Goal: Task Accomplishment & Management: Manage account settings

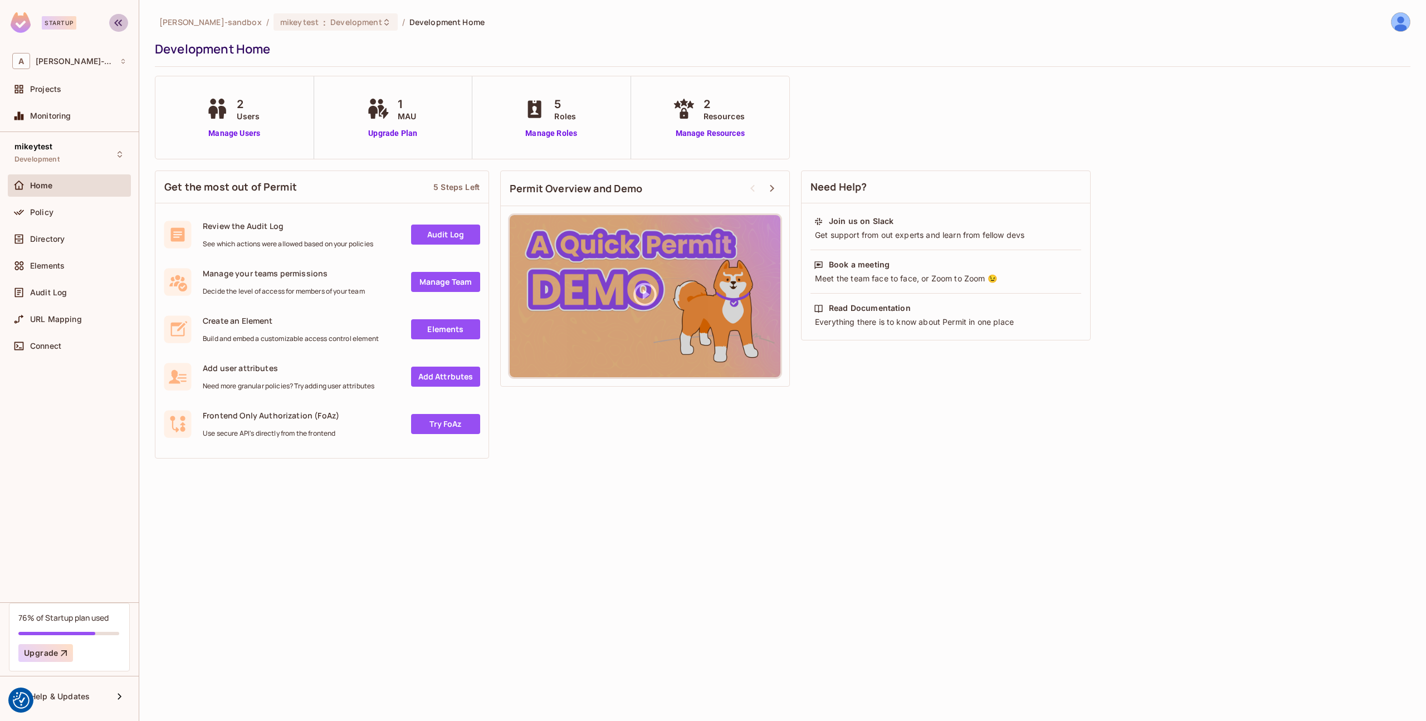
click at [121, 26] on icon "button" at bounding box center [117, 22] width 13 height 13
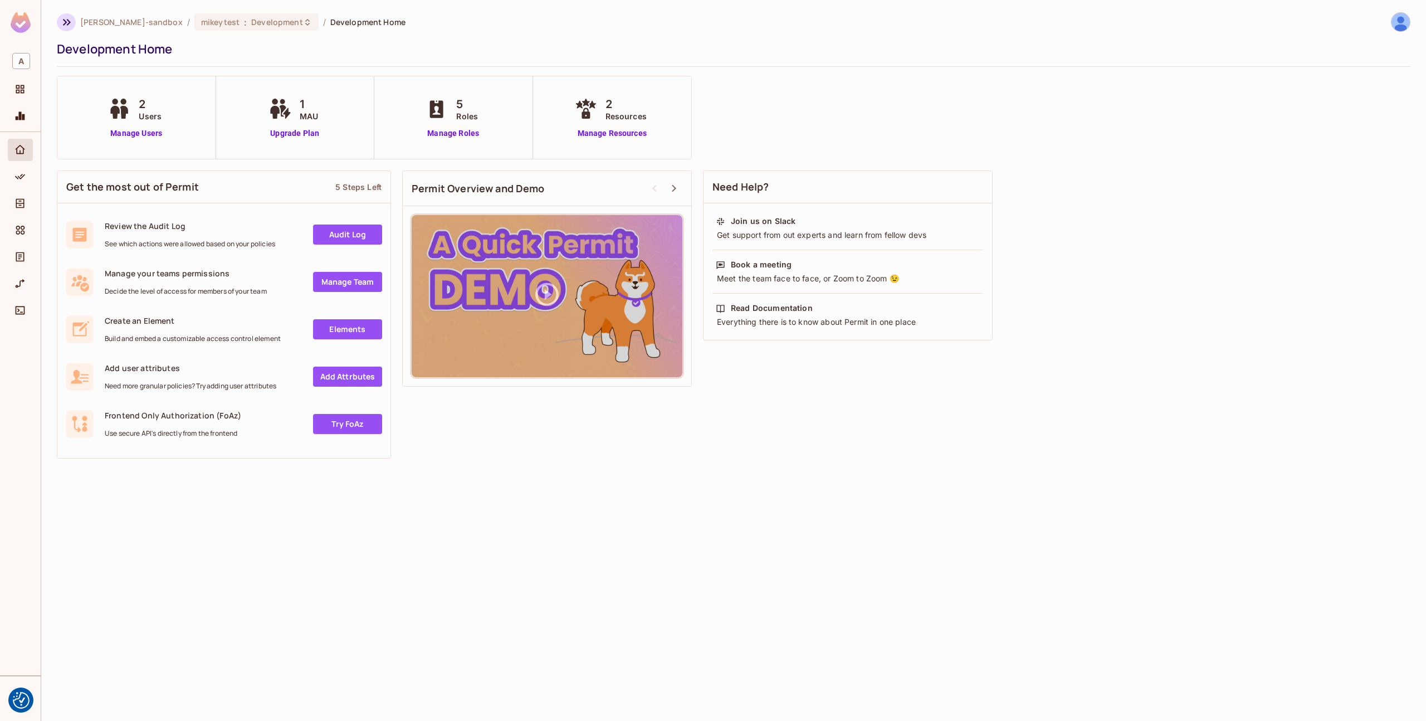
click at [62, 24] on icon "button" at bounding box center [66, 22] width 13 height 13
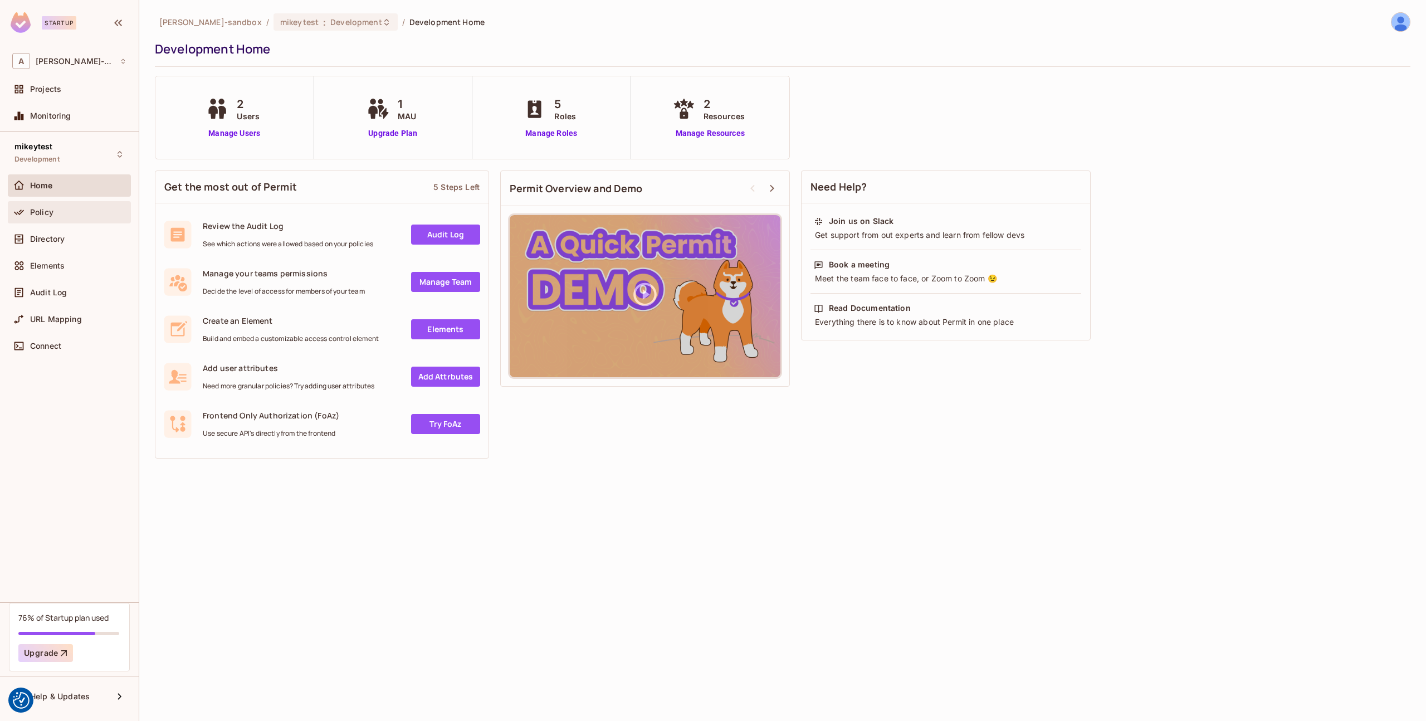
click at [39, 218] on div "Policy" at bounding box center [69, 212] width 114 height 13
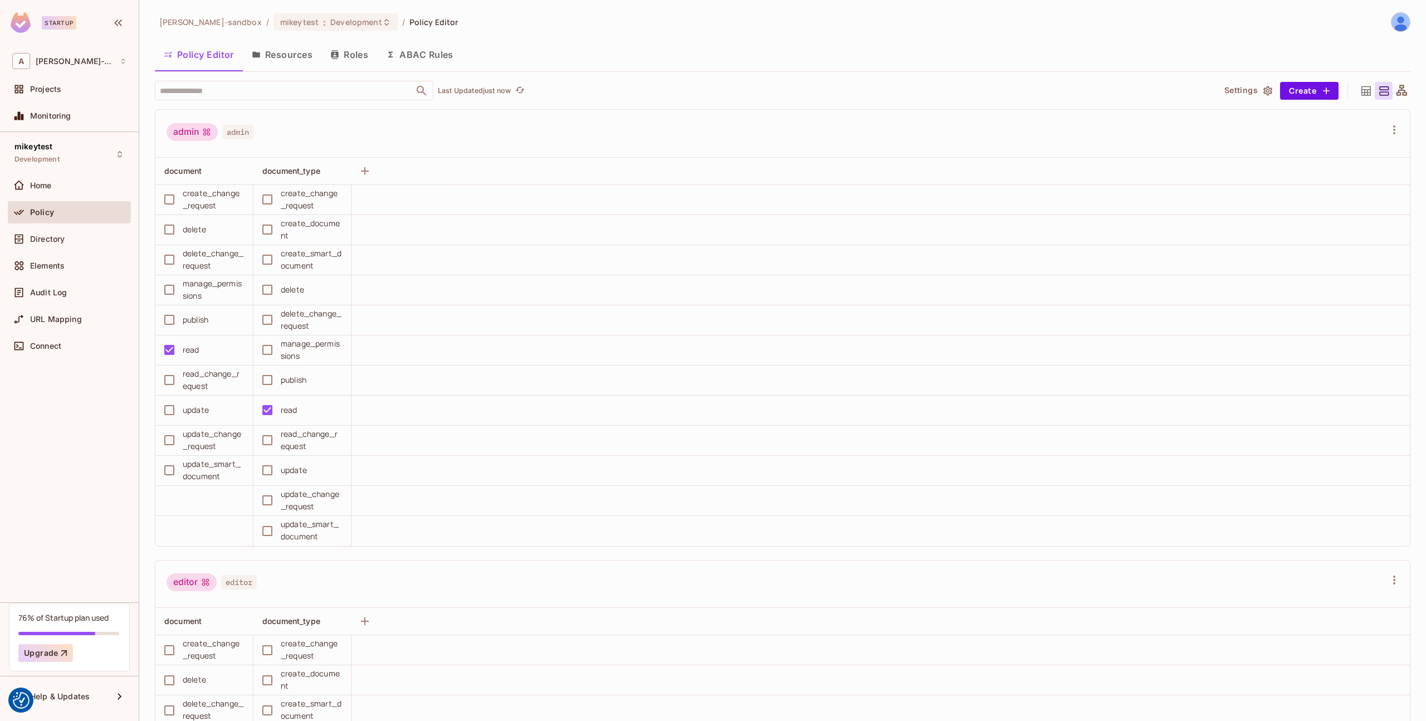
click at [262, 56] on button "Resources" at bounding box center [282, 55] width 79 height 28
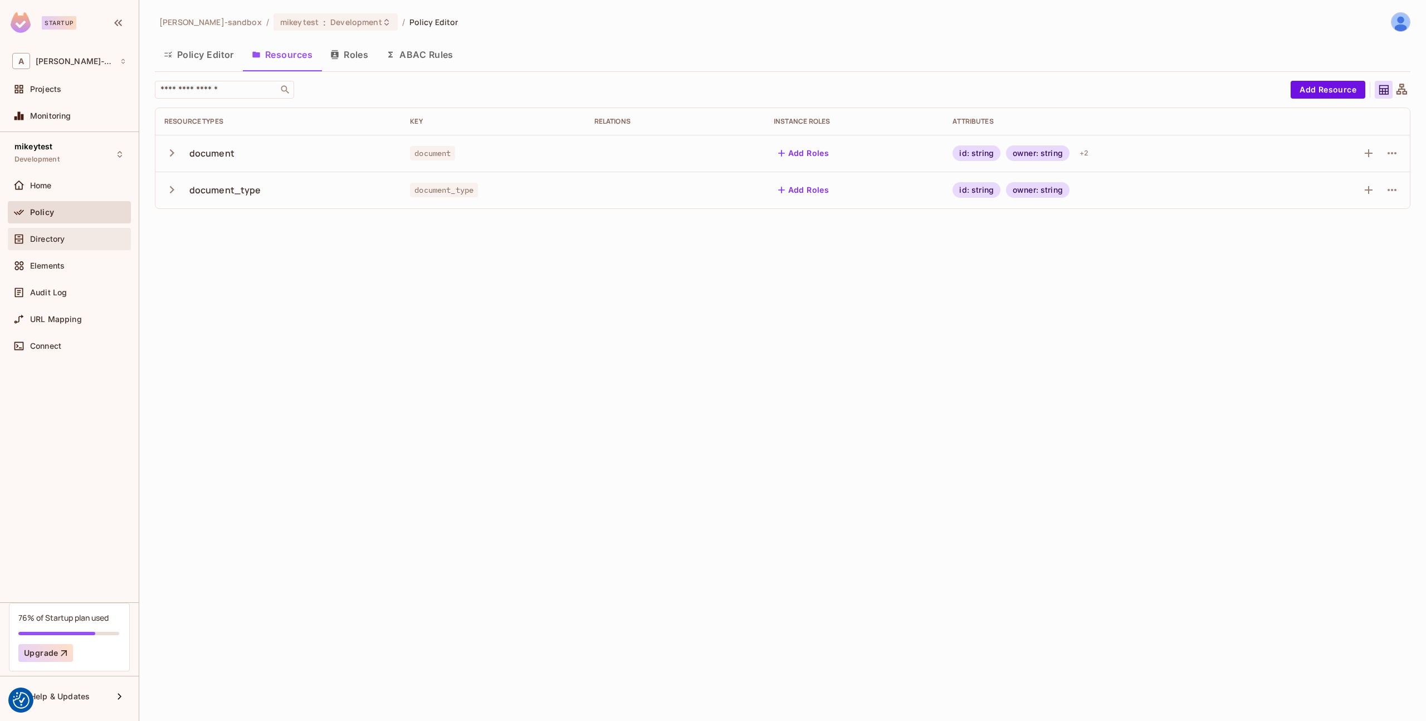
click at [56, 237] on span "Directory" at bounding box center [47, 239] width 35 height 9
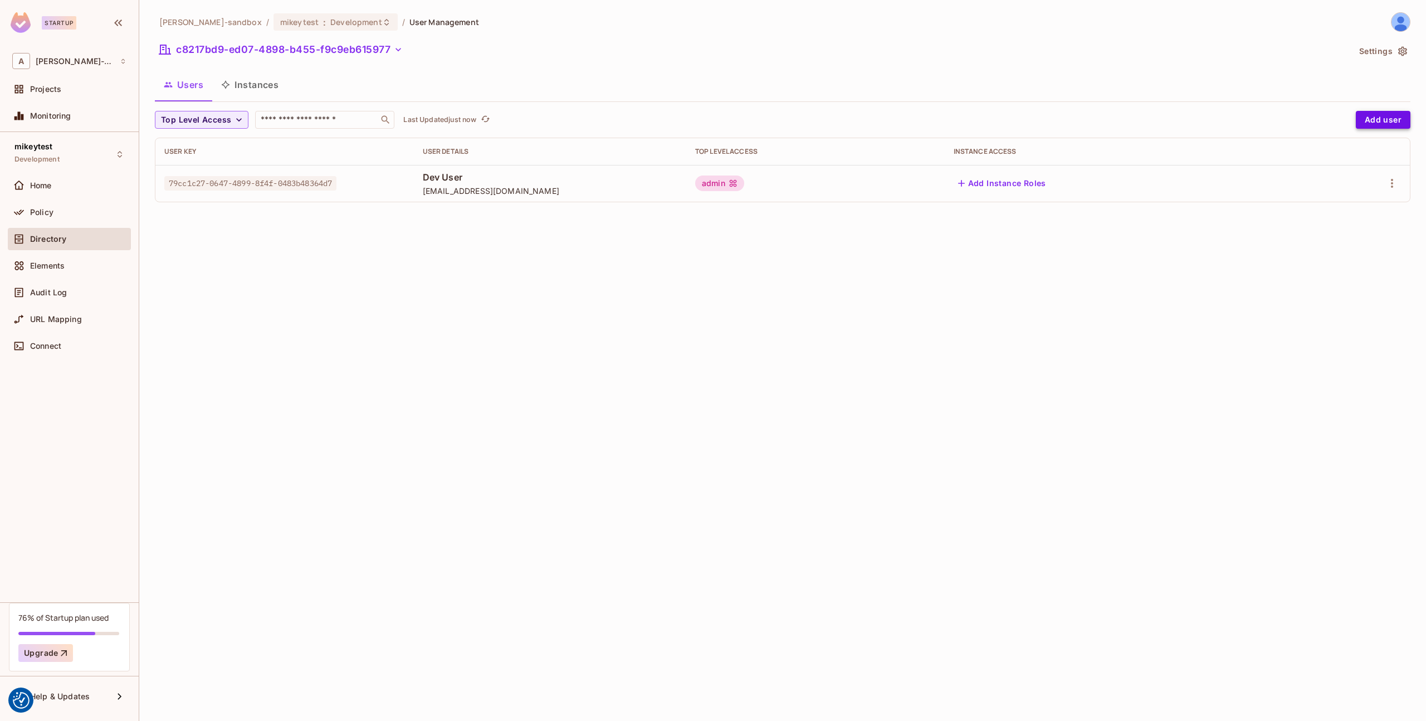
click at [1375, 123] on button "Add user" at bounding box center [1383, 120] width 55 height 18
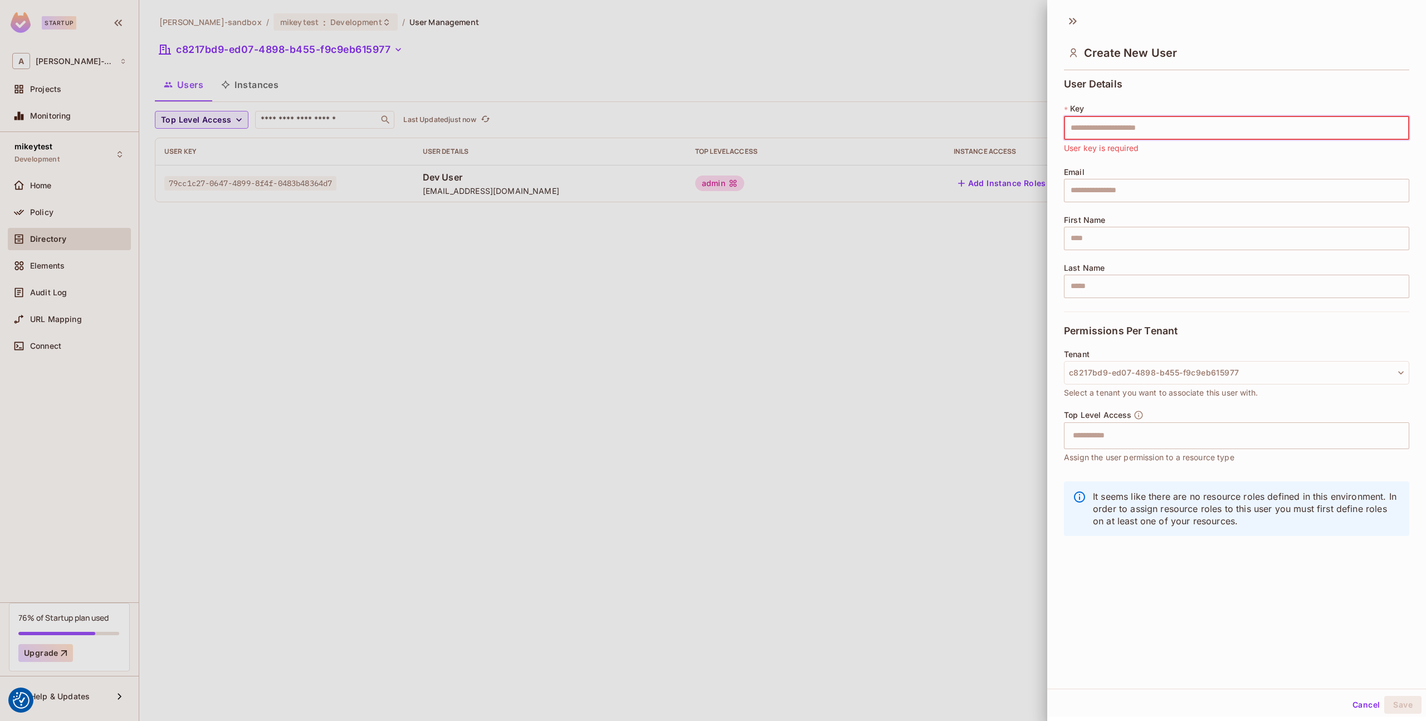
paste input "**********"
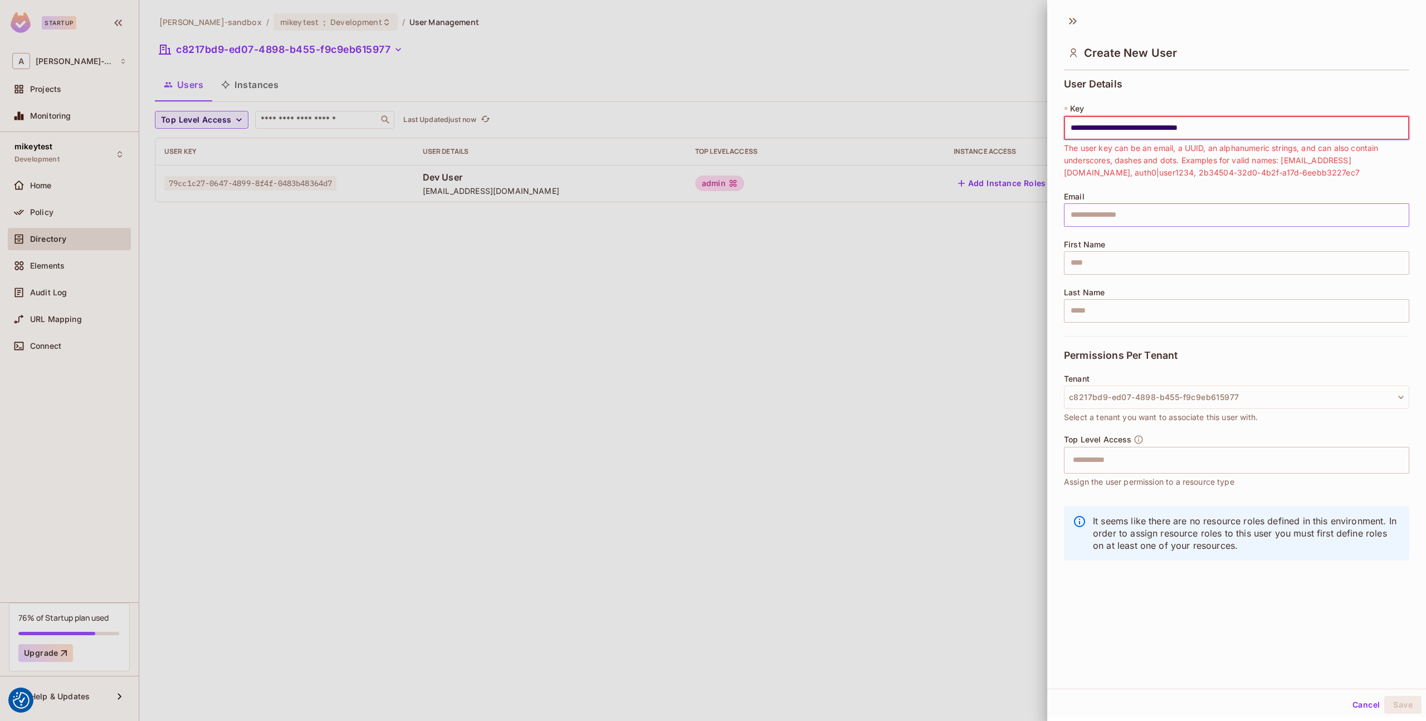
click at [1177, 220] on input "text" at bounding box center [1236, 214] width 345 height 23
click at [1277, 129] on input "**********" at bounding box center [1236, 127] width 345 height 23
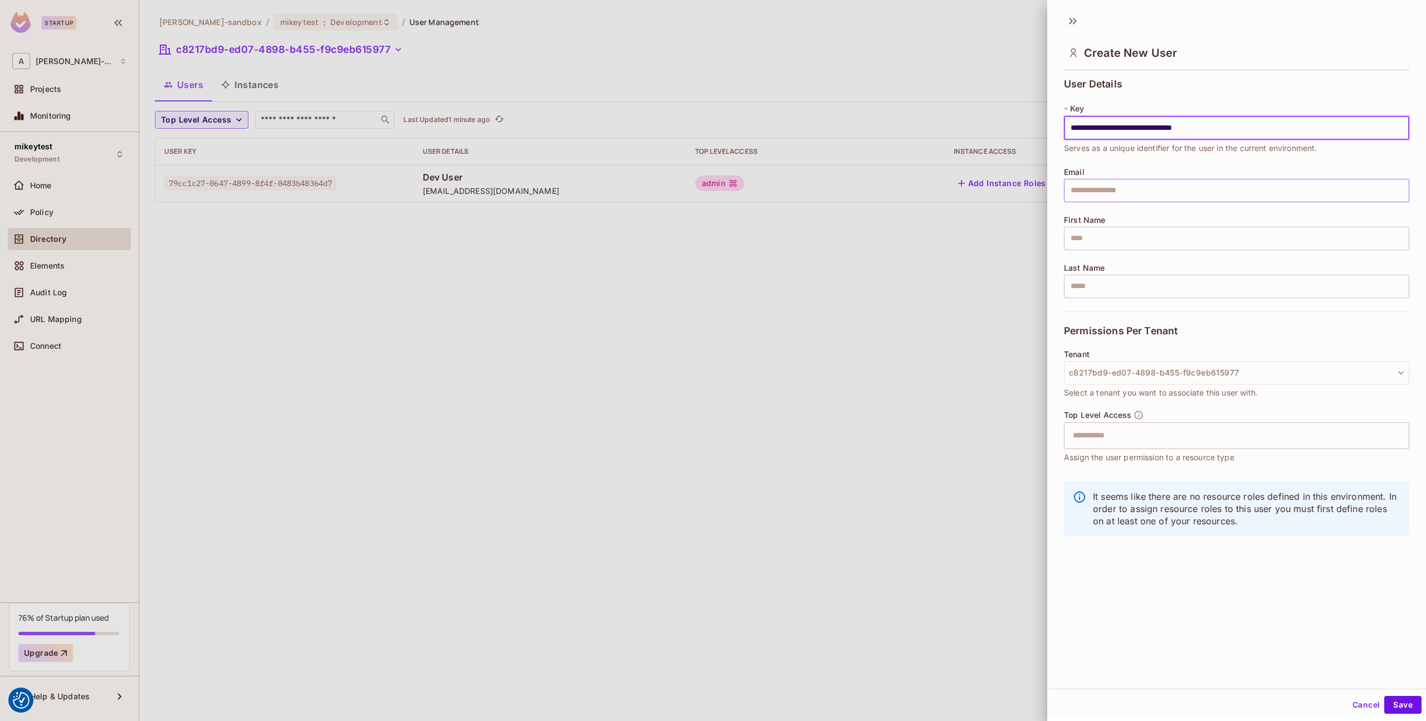
type input "**********"
click at [1165, 192] on input "text" at bounding box center [1236, 190] width 345 height 23
type input "**********"
click at [1119, 237] on input "text" at bounding box center [1236, 238] width 345 height 23
type input "*********"
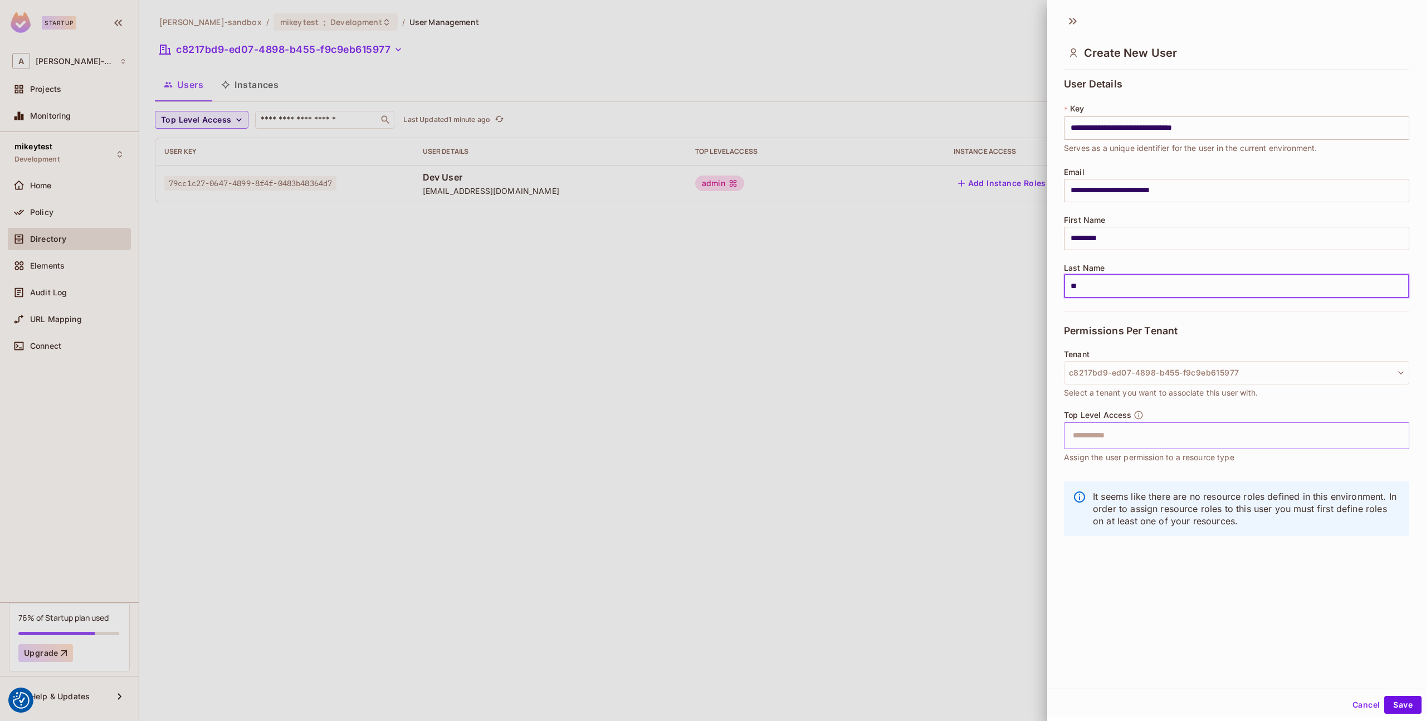
type input "**"
click at [1109, 435] on input "text" at bounding box center [1226, 435] width 321 height 22
click at [1397, 703] on button "Save" at bounding box center [1402, 705] width 37 height 18
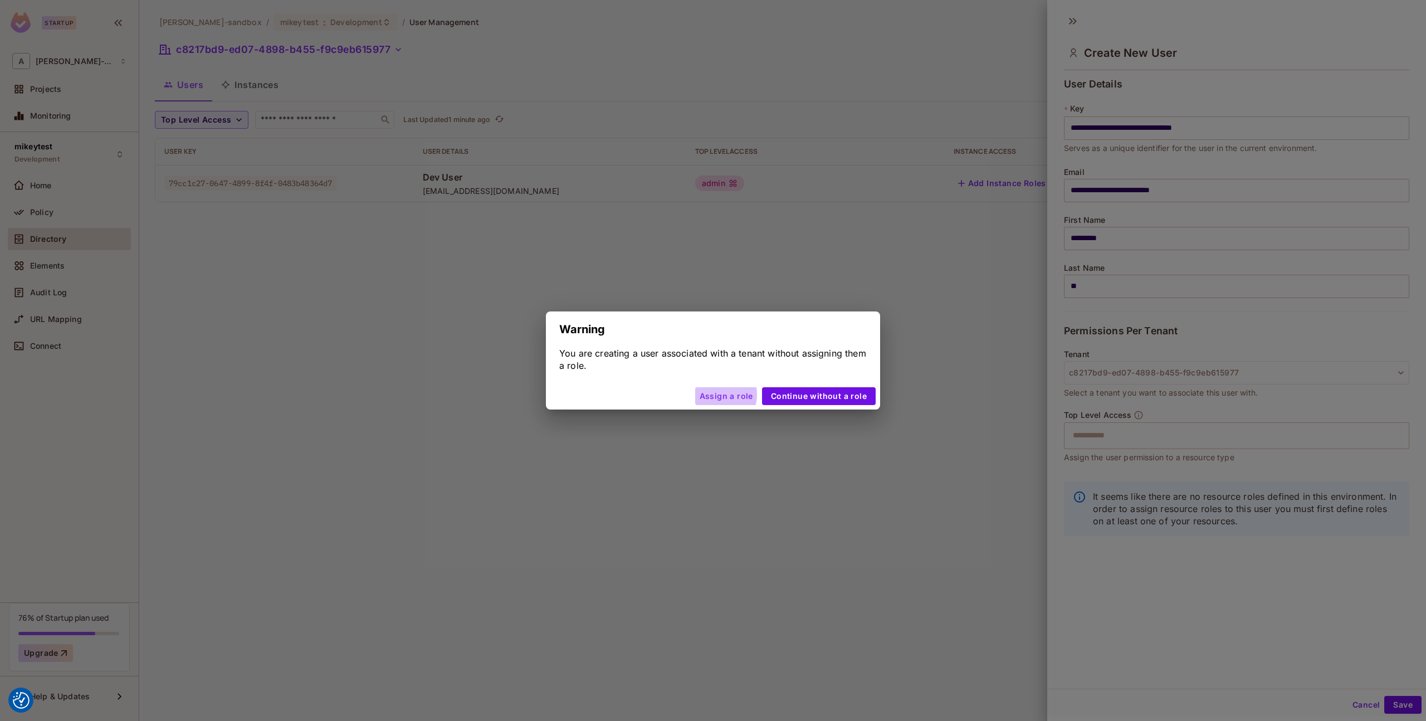
click at [721, 394] on button "Assign a role" at bounding box center [726, 396] width 62 height 18
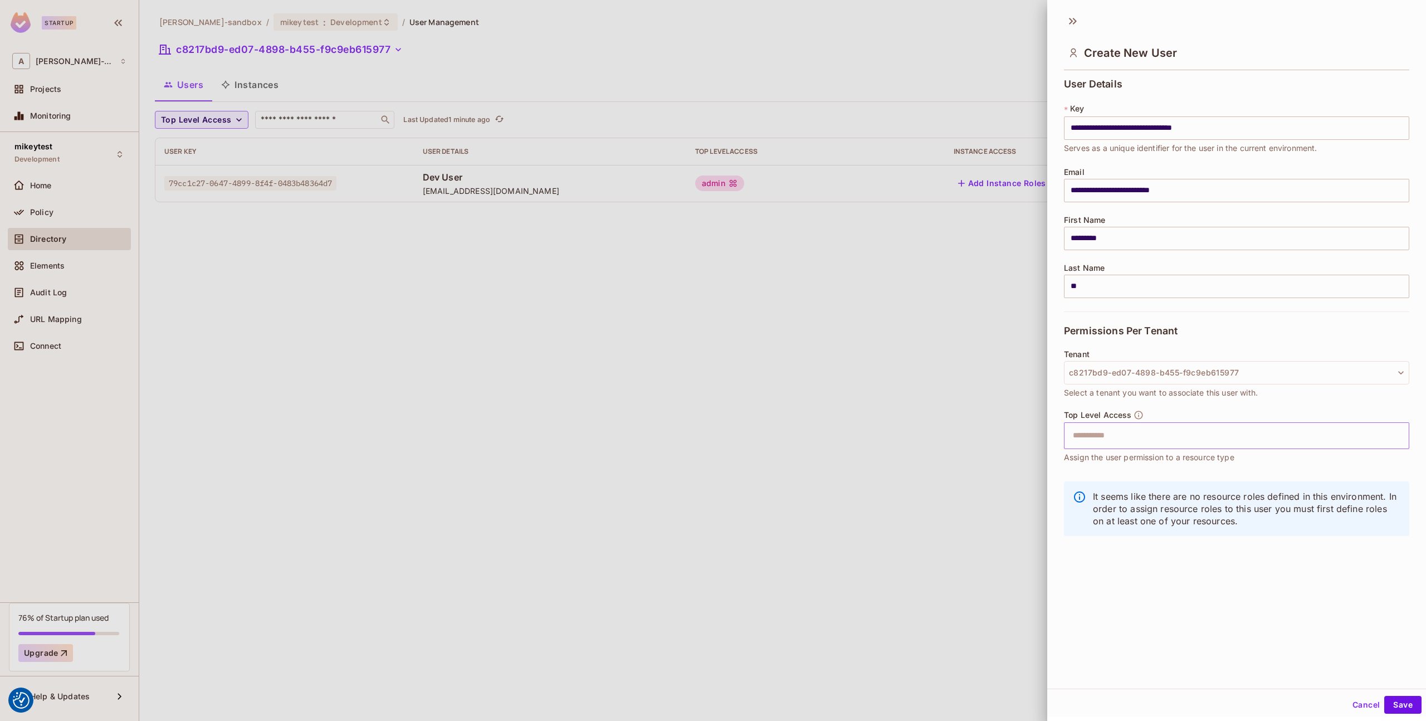
click at [1201, 435] on input "text" at bounding box center [1226, 435] width 321 height 22
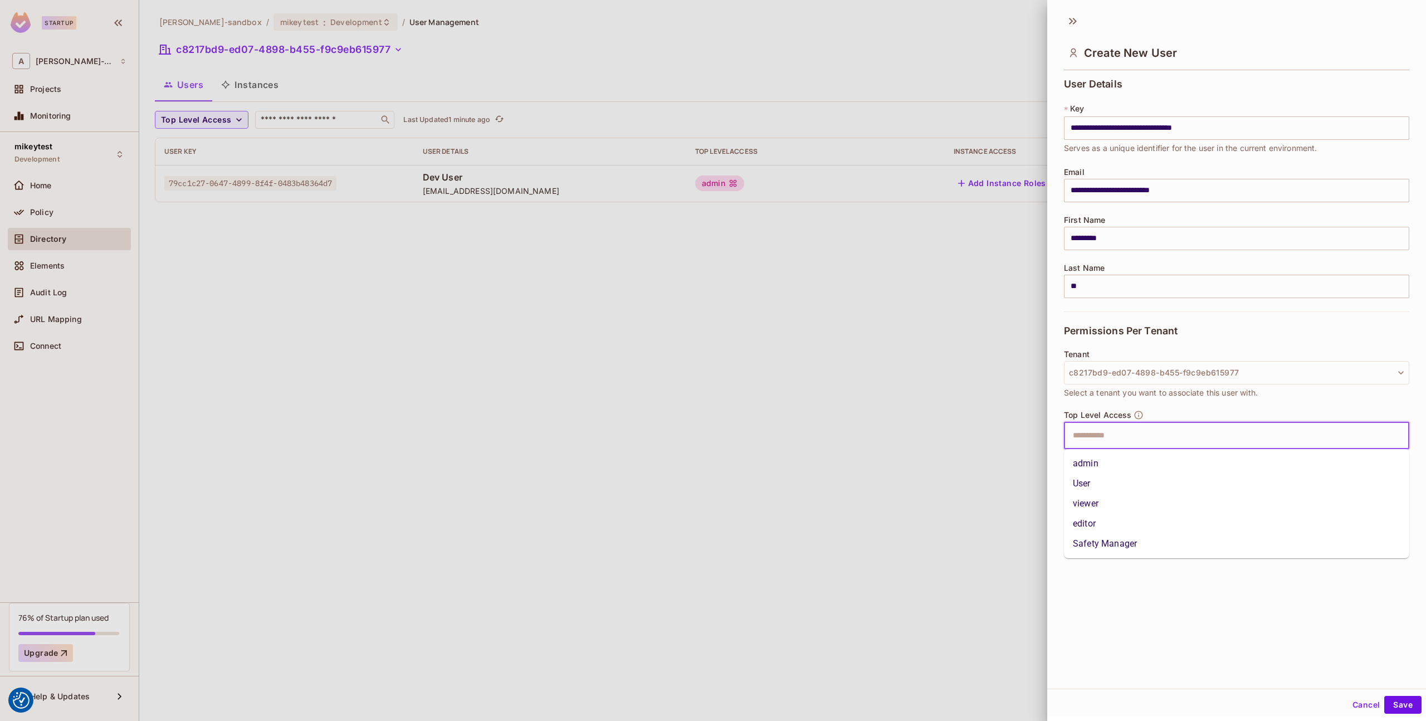
click at [1137, 461] on li "admin" at bounding box center [1236, 463] width 345 height 20
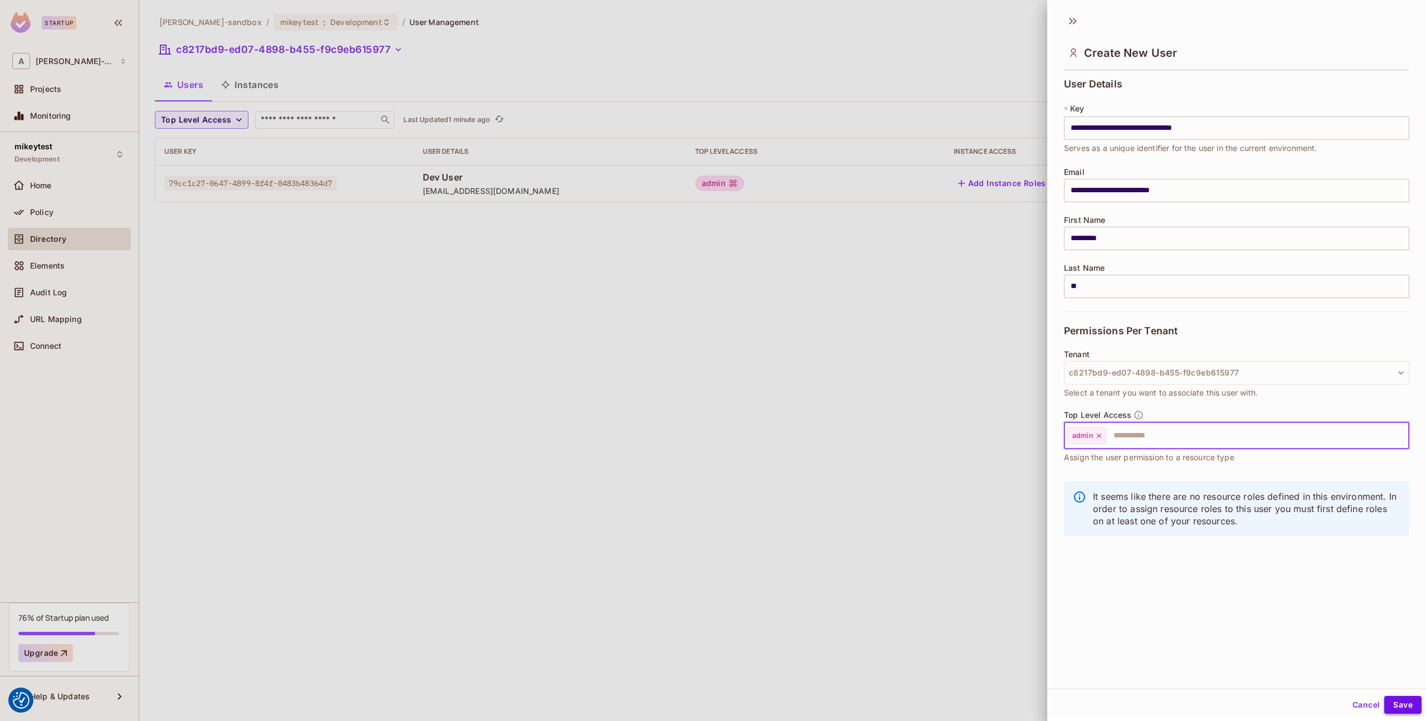
click at [1395, 700] on button "Save" at bounding box center [1402, 705] width 37 height 18
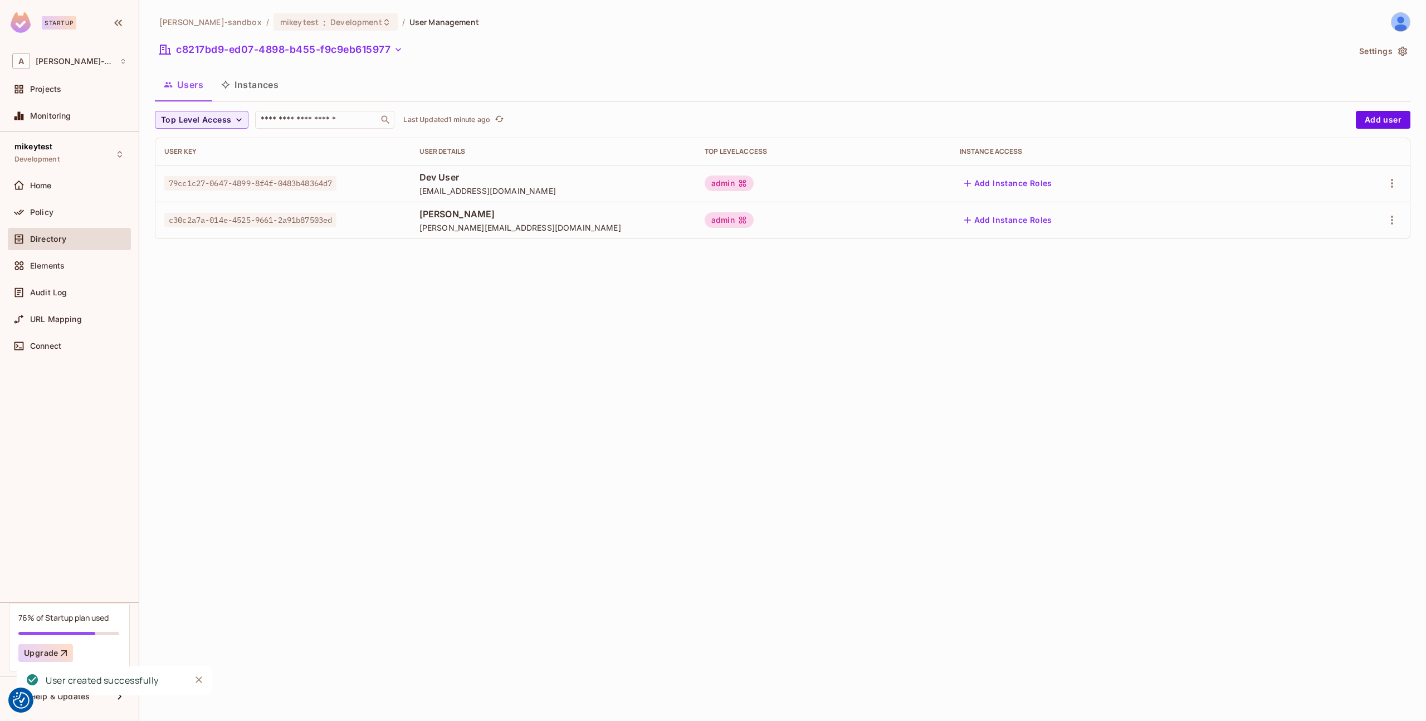
click at [837, 220] on div "admin" at bounding box center [823, 220] width 237 height 16
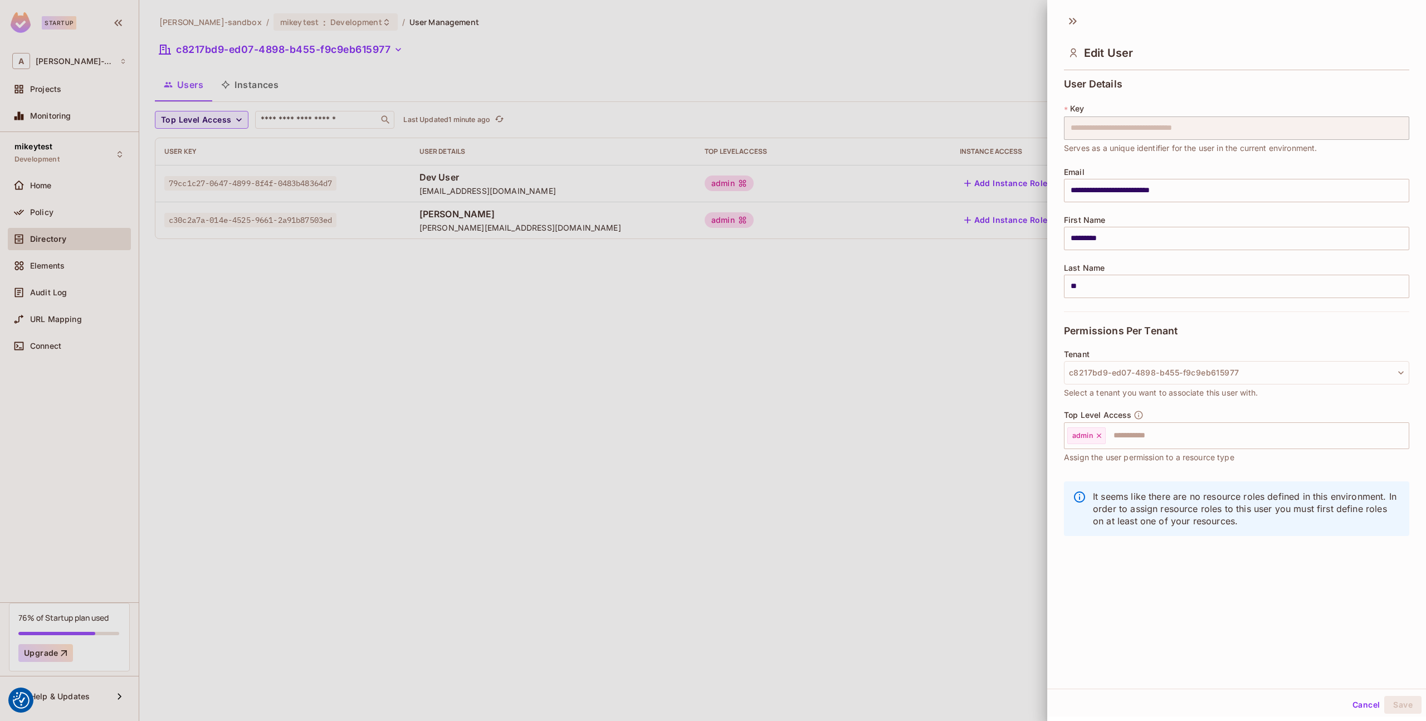
click at [919, 228] on div at bounding box center [713, 360] width 1426 height 721
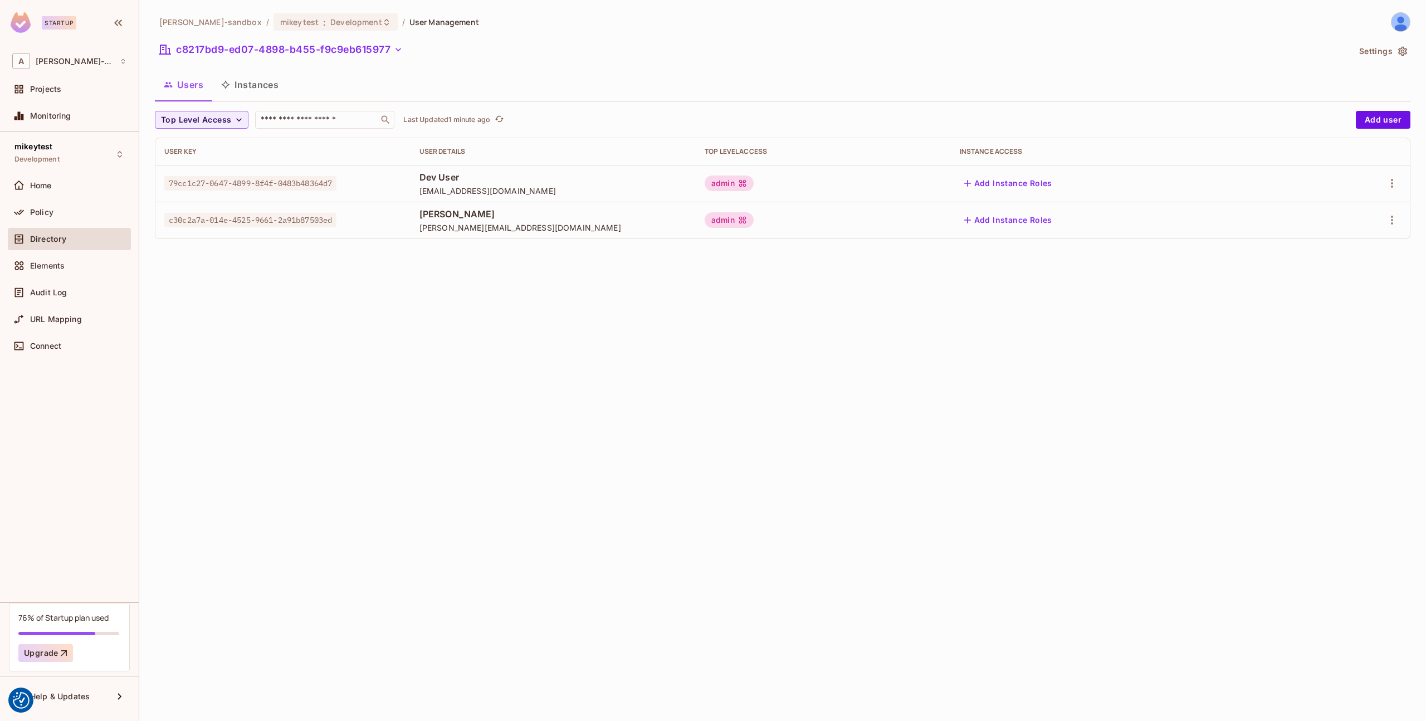
click at [1017, 220] on button "Add Instance Roles" at bounding box center [1008, 220] width 97 height 18
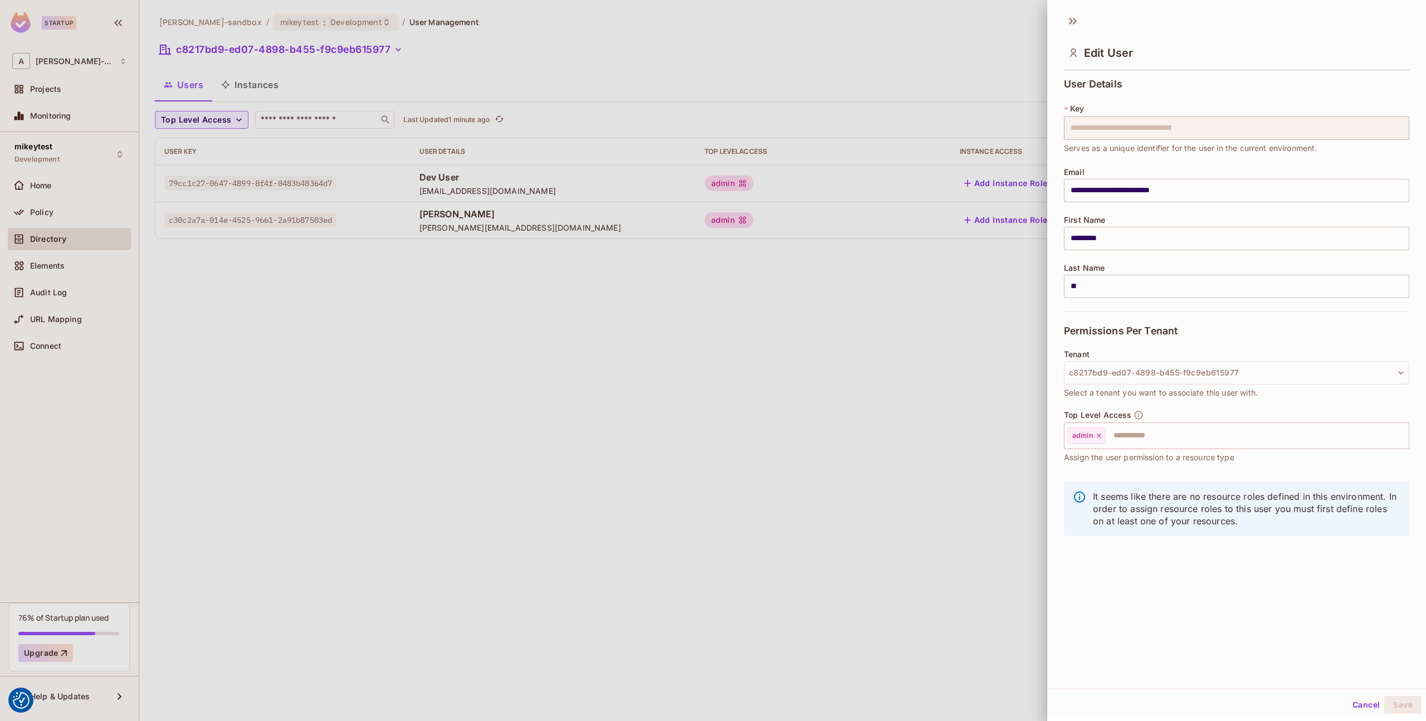
click at [923, 224] on div at bounding box center [713, 360] width 1426 height 721
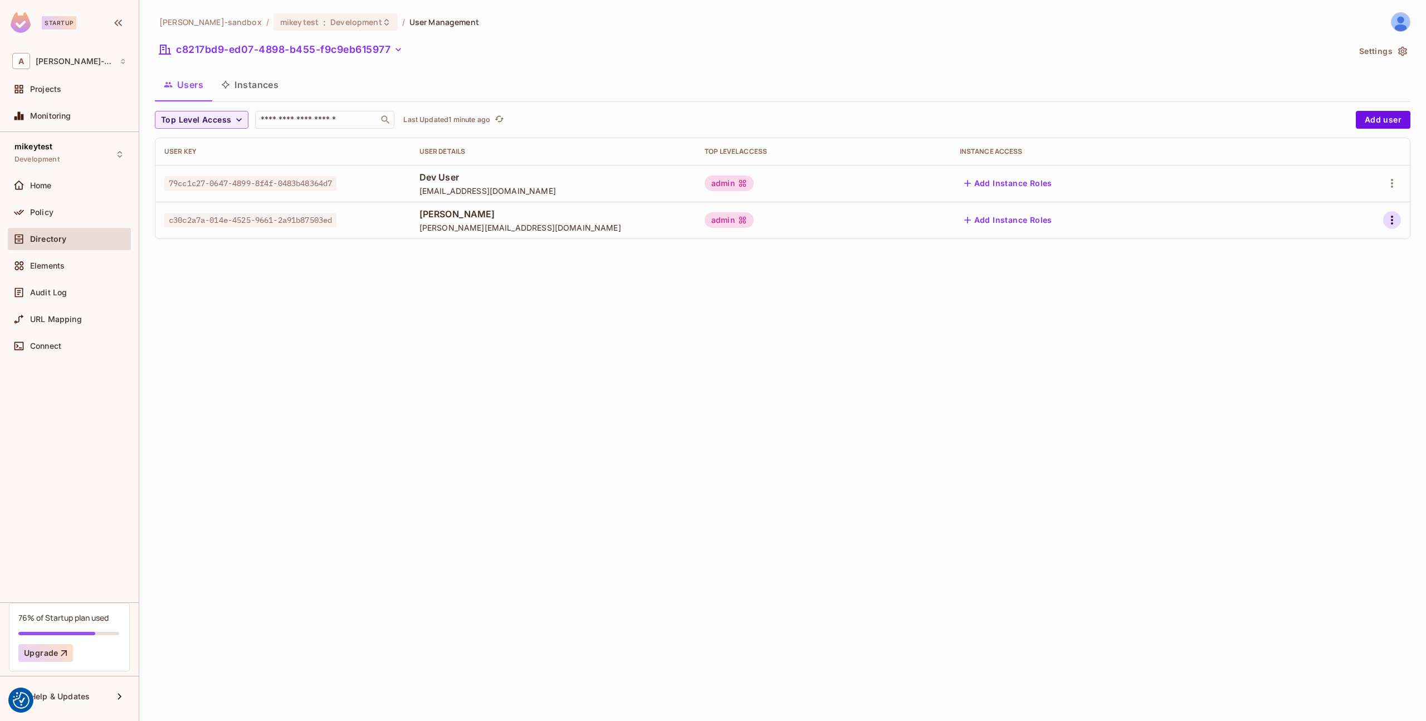
click at [1399, 222] on button "button" at bounding box center [1392, 220] width 18 height 18
click at [1370, 269] on div "Edit Attributes" at bounding box center [1353, 270] width 55 height 11
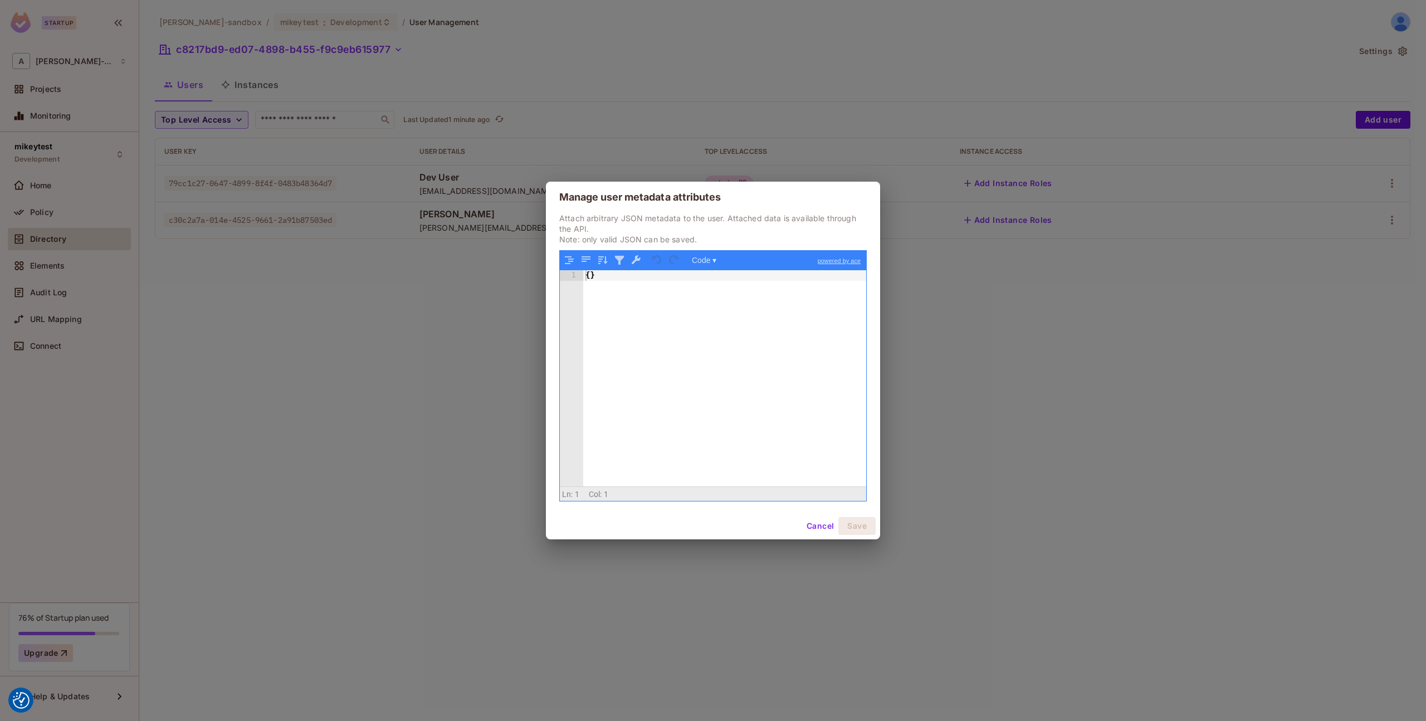
click at [819, 523] on button "Cancel" at bounding box center [820, 526] width 36 height 18
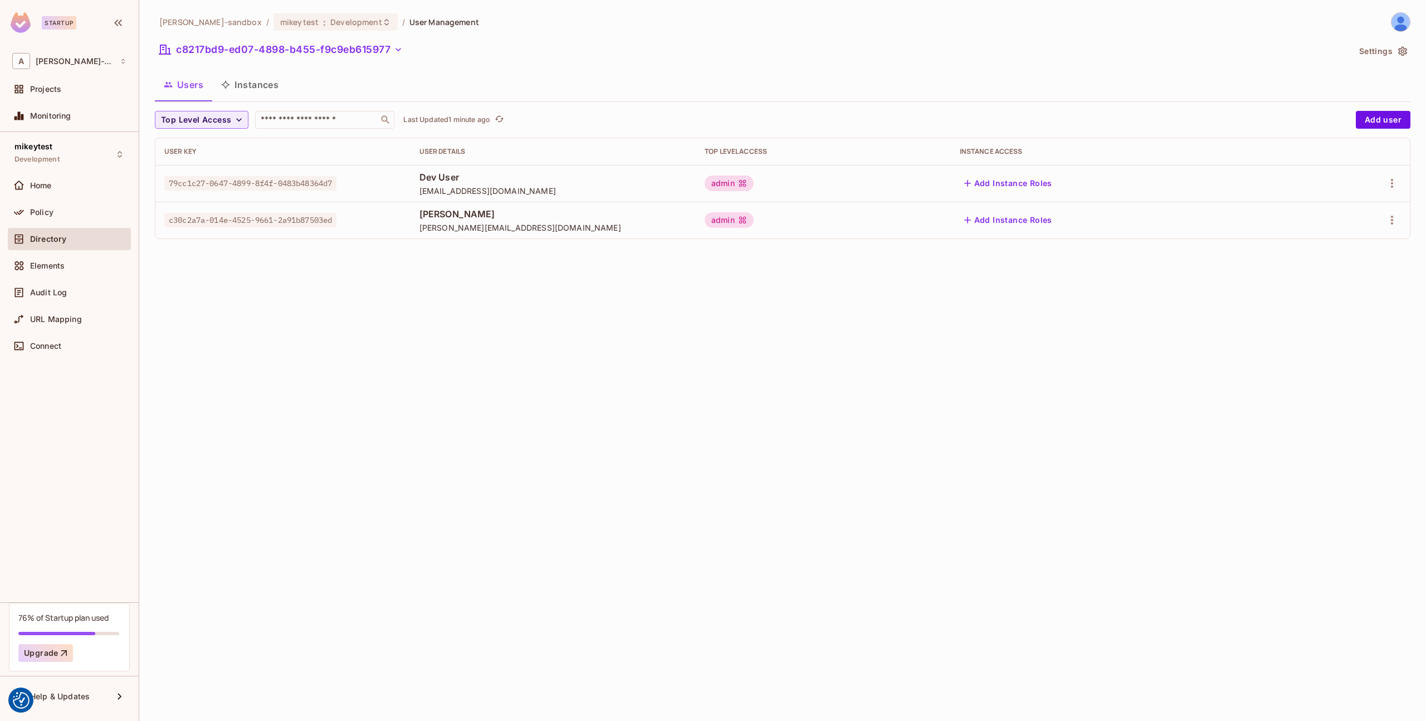
click at [546, 228] on span "[PERSON_NAME][EMAIL_ADDRESS][DOMAIN_NAME]" at bounding box center [552, 227] width 267 height 11
click at [1394, 225] on icon "button" at bounding box center [1391, 219] width 13 height 13
click at [1360, 265] on div "Edit Attributes" at bounding box center [1353, 270] width 55 height 11
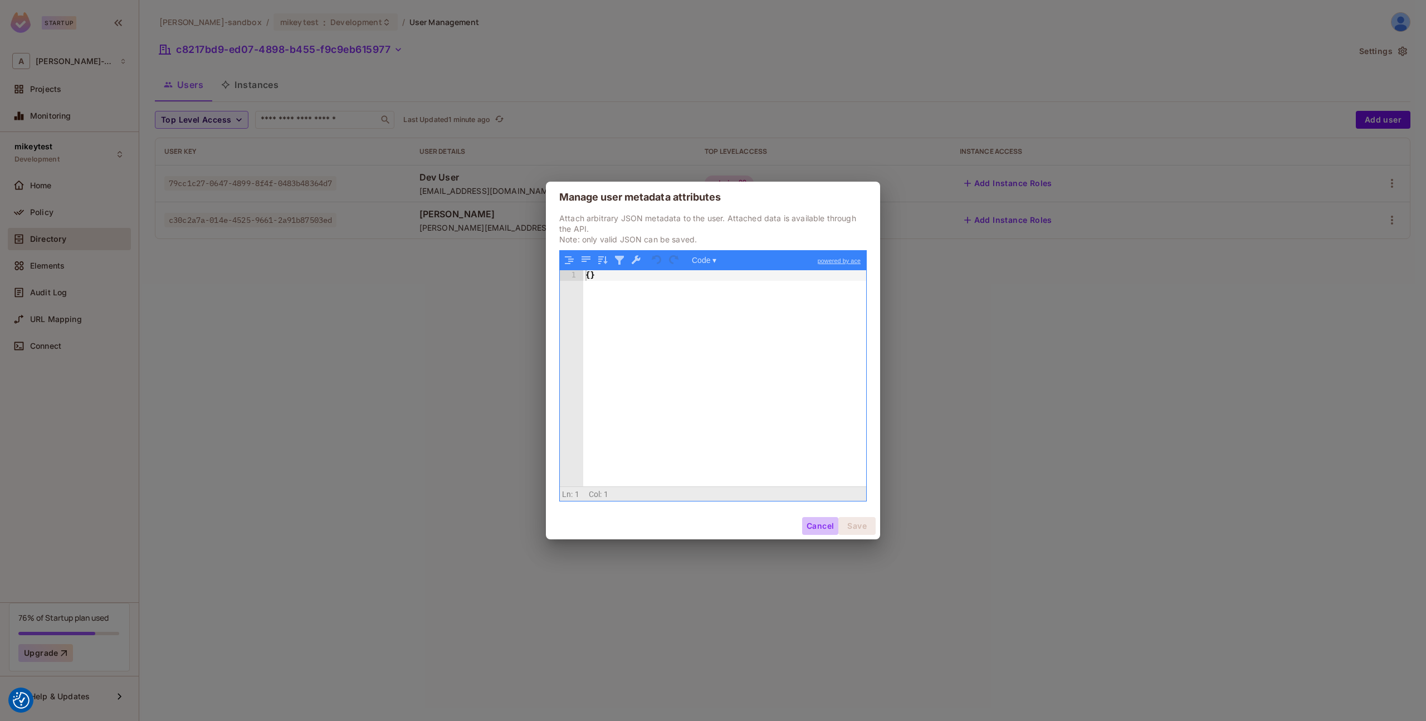
click at [802, 523] on button "Cancel" at bounding box center [820, 526] width 36 height 18
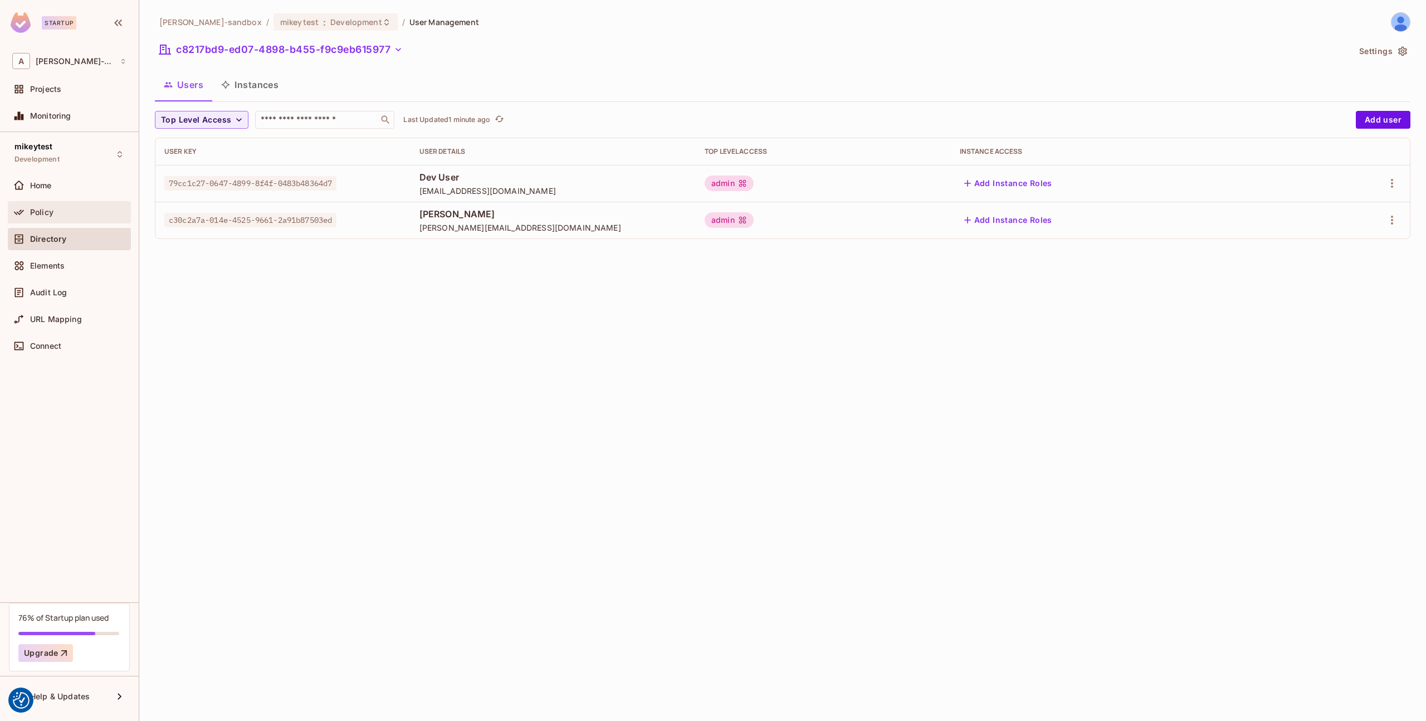
click at [71, 208] on div "Policy" at bounding box center [78, 212] width 96 height 9
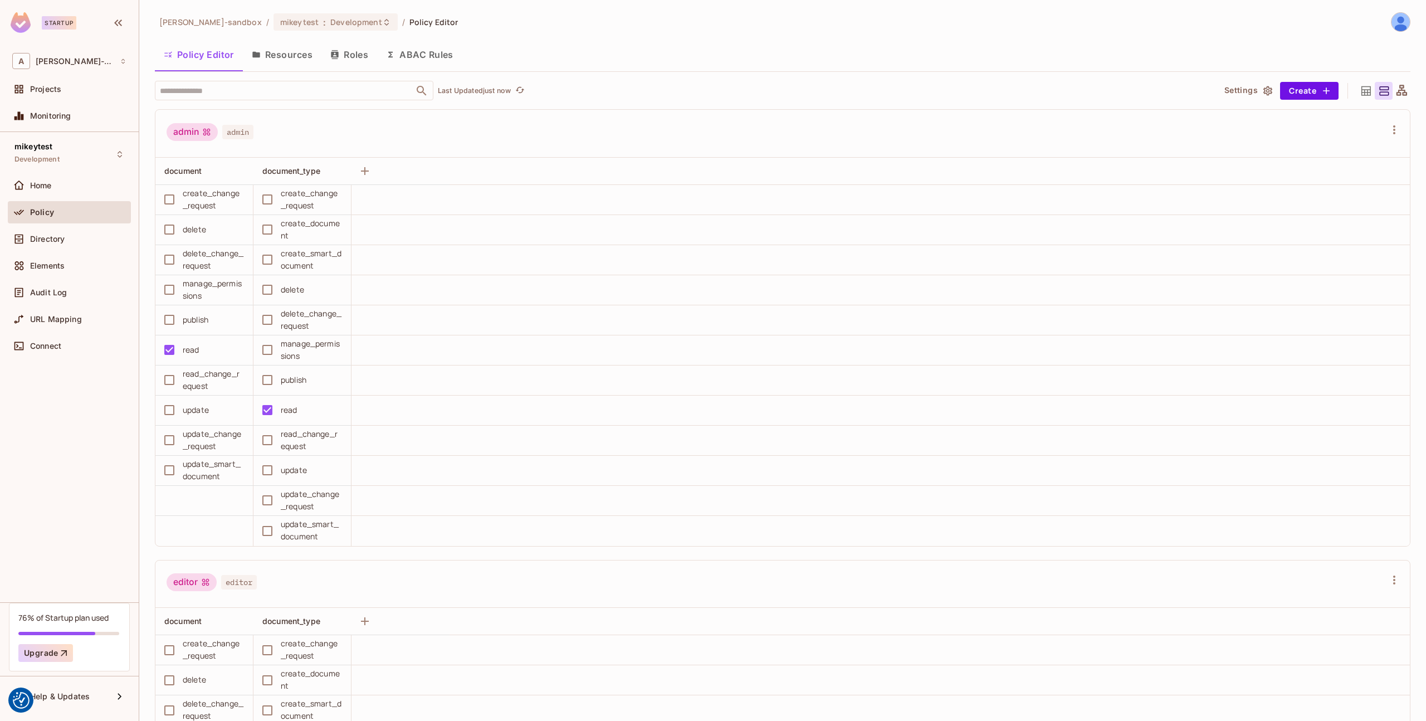
click at [277, 60] on button "Resources" at bounding box center [282, 55] width 79 height 28
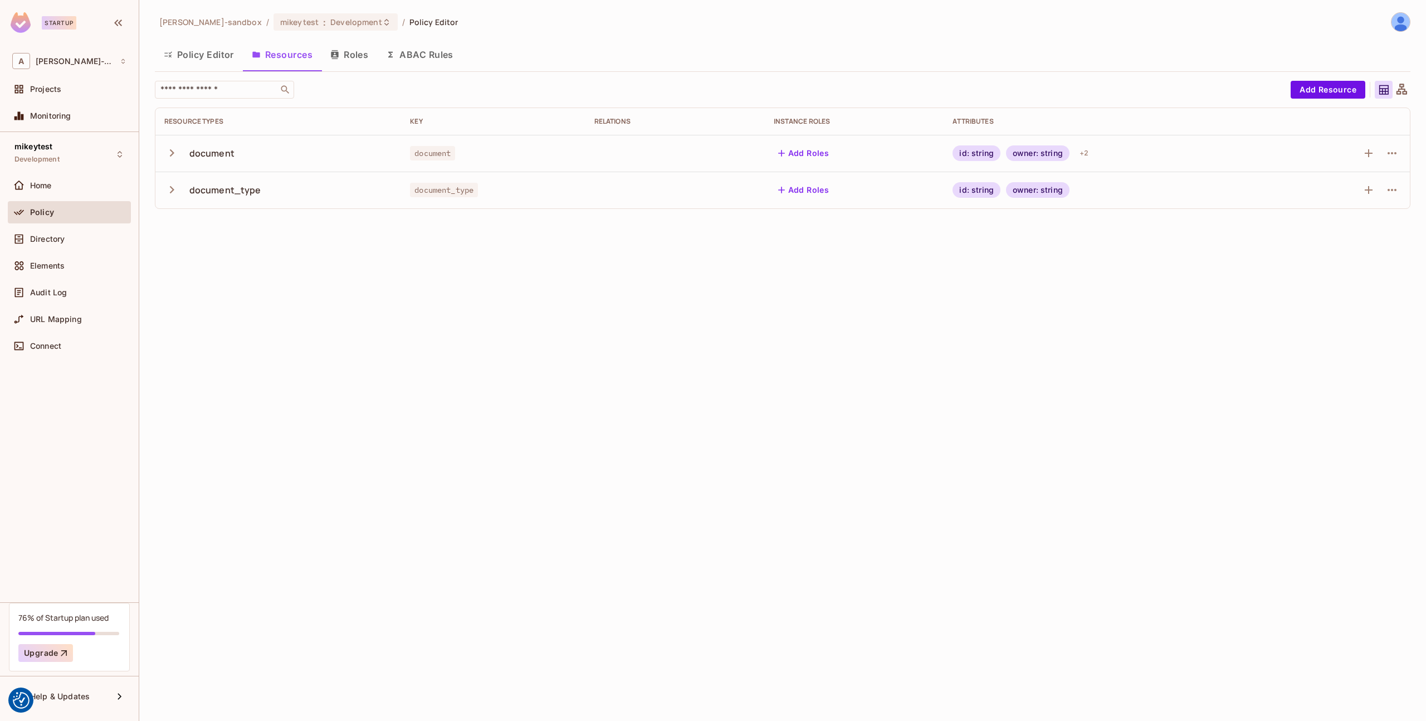
click at [349, 57] on button "Roles" at bounding box center [349, 55] width 56 height 28
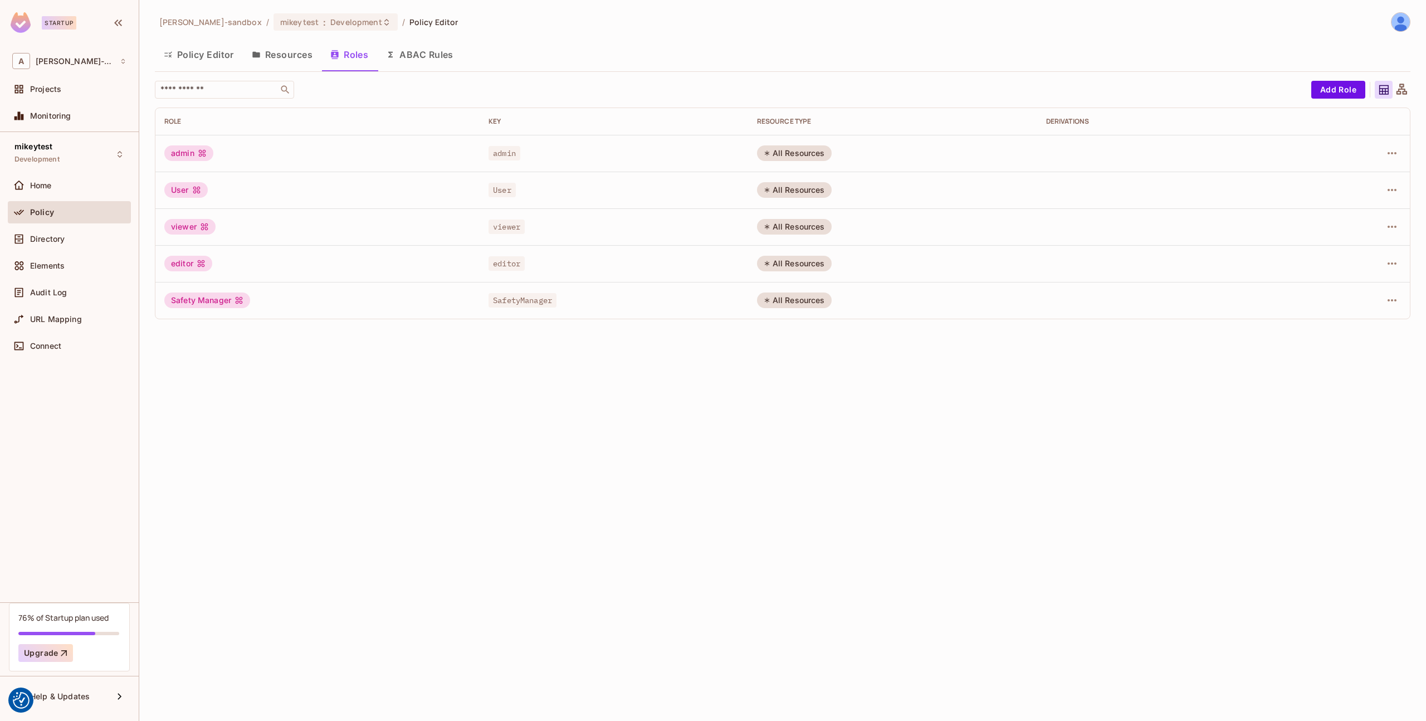
click at [431, 53] on button "ABAC Rules" at bounding box center [419, 55] width 85 height 28
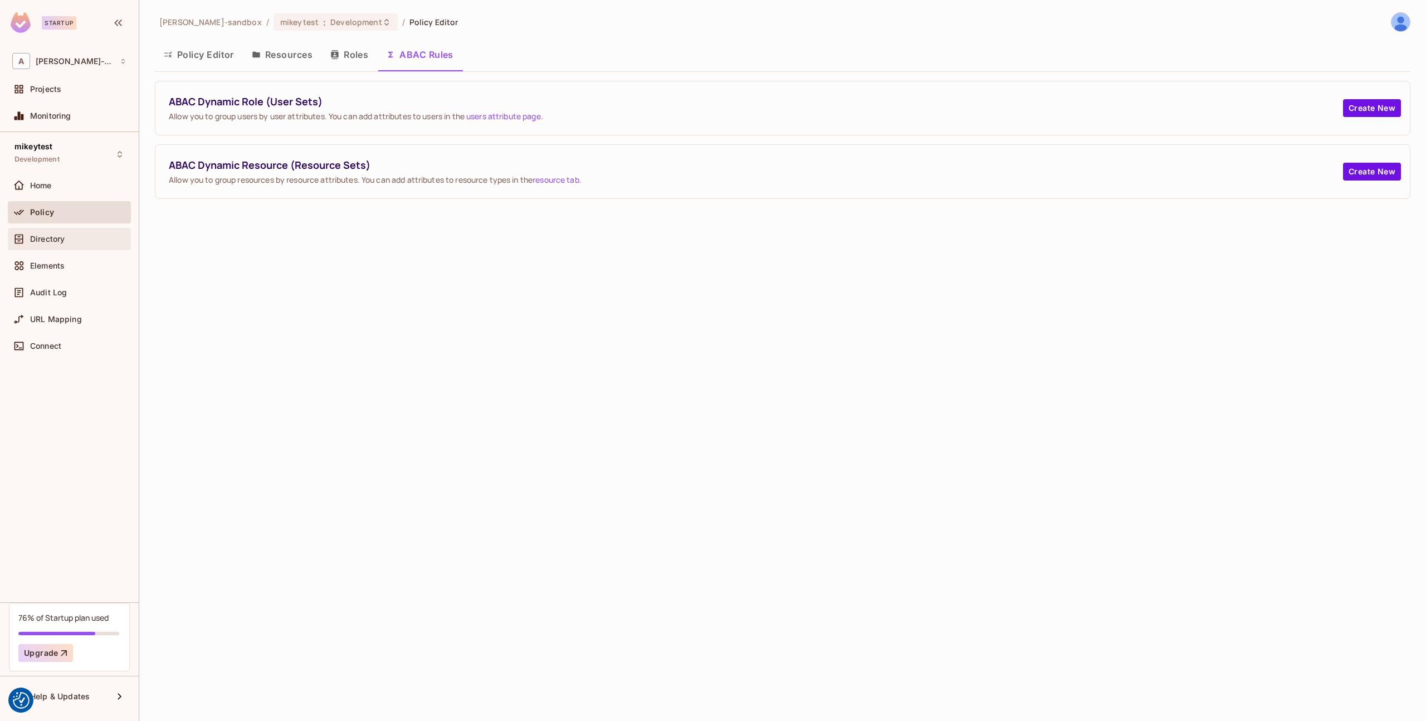
click at [53, 237] on span "Directory" at bounding box center [47, 239] width 35 height 9
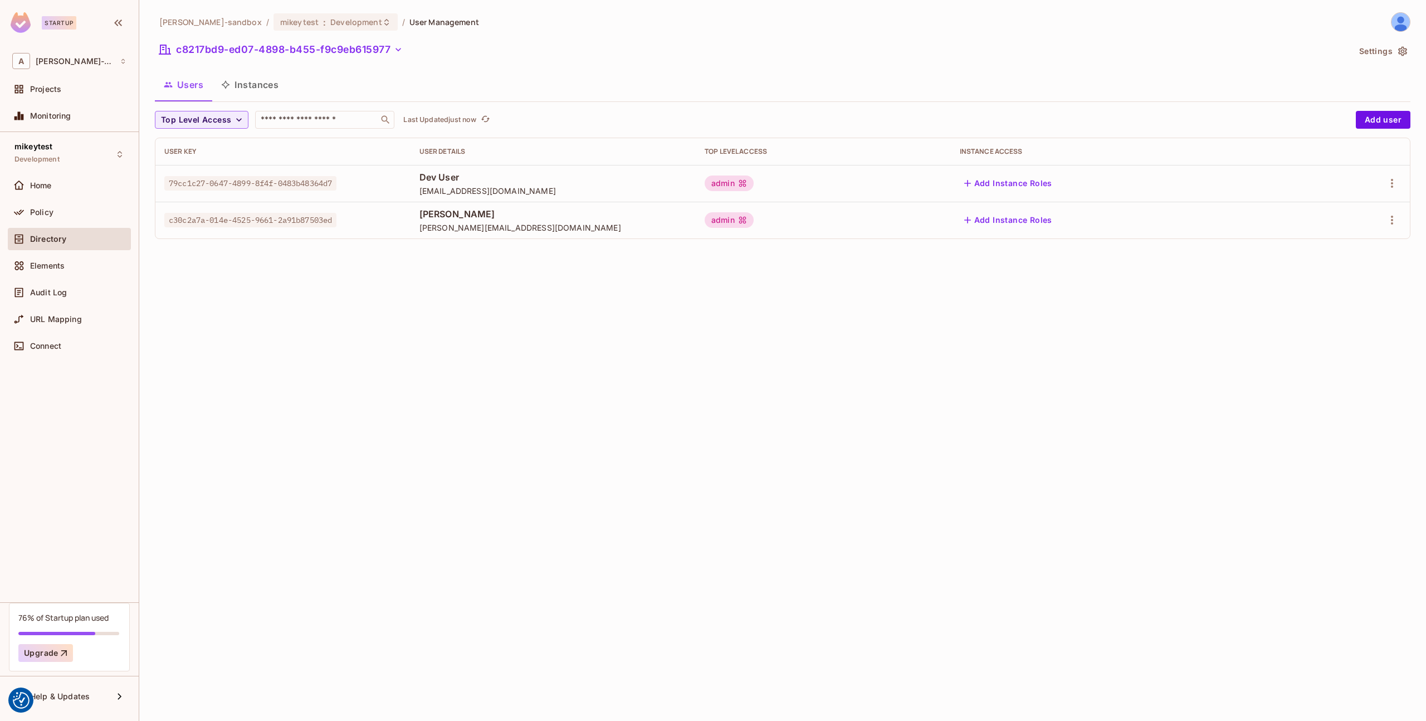
click at [241, 83] on button "Instances" at bounding box center [249, 85] width 75 height 28
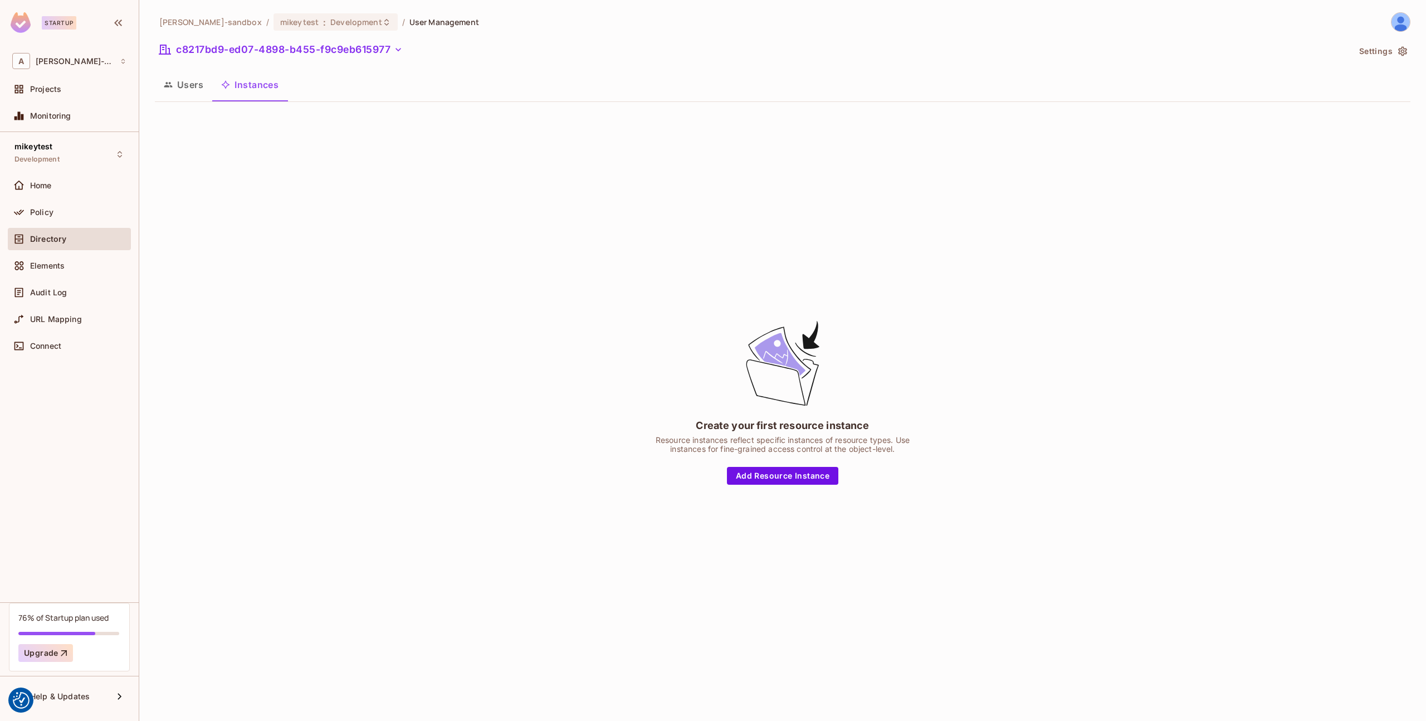
click at [204, 84] on button "Users" at bounding box center [183, 85] width 57 height 28
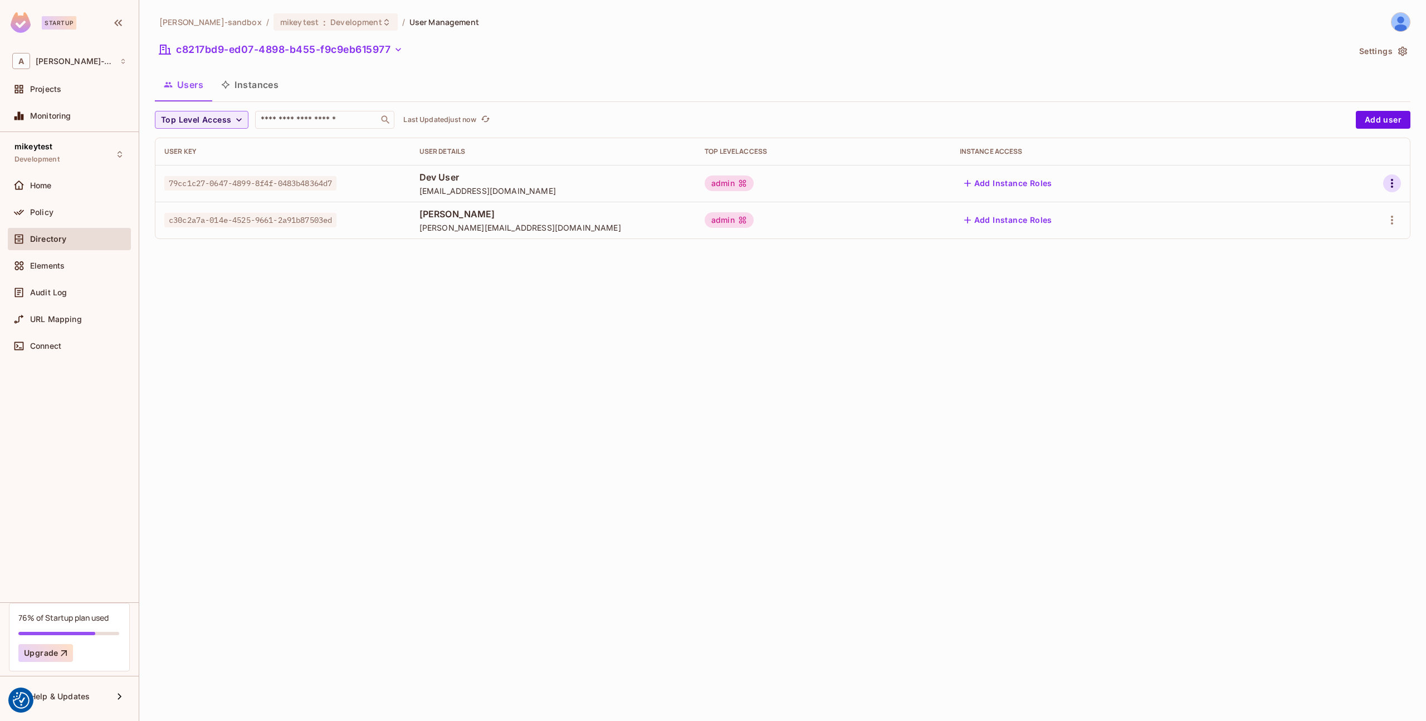
click at [1397, 182] on icon "button" at bounding box center [1391, 183] width 13 height 13
click at [1338, 256] on div "Delete User" at bounding box center [1348, 257] width 44 height 11
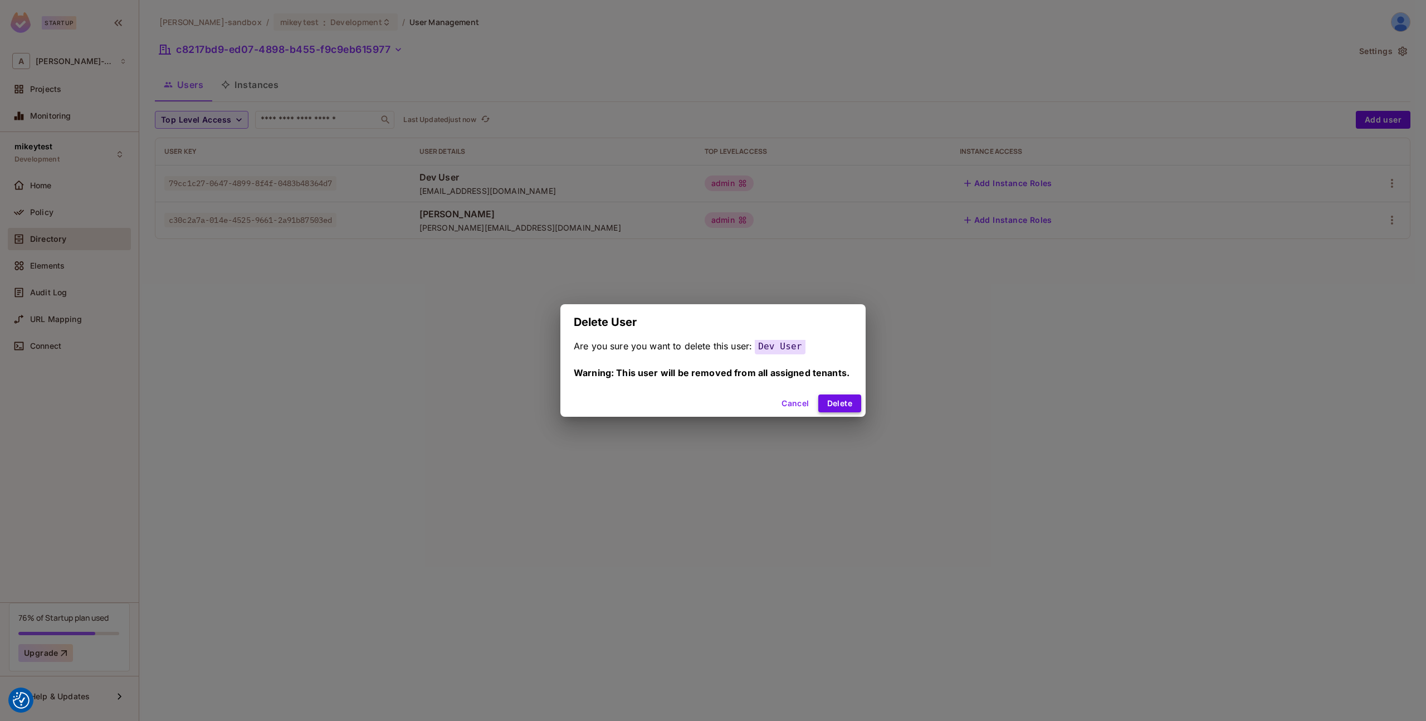
click at [848, 399] on button "Delete" at bounding box center [839, 403] width 43 height 18
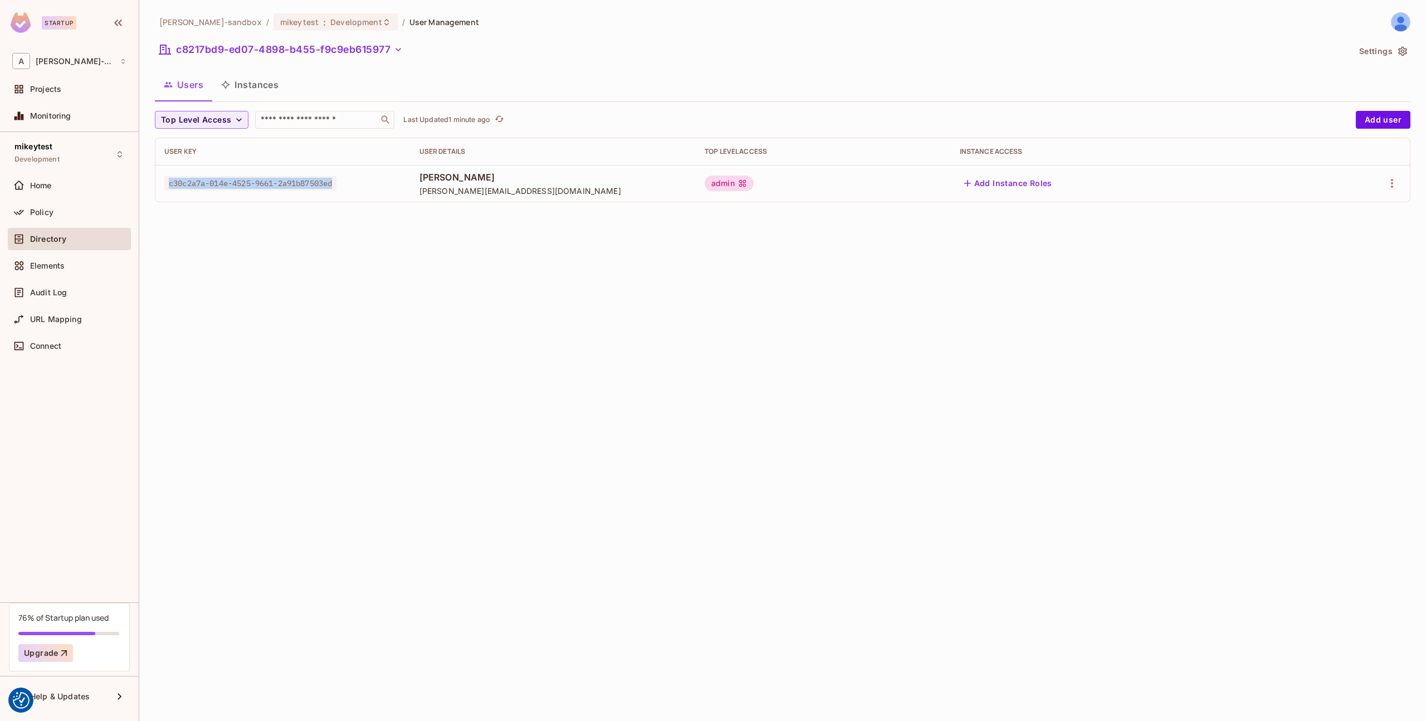
drag, startPoint x: 340, startPoint y: 184, endPoint x: 276, endPoint y: 242, distance: 86.0
click at [167, 183] on div "c30c2a7a-014e-4525-9661-2a91b87503ed" at bounding box center [282, 183] width 237 height 11
copy span "c30c2a7a-014e-4525-9661-2a91b87503ed"
